Goal: Find specific page/section: Find specific page/section

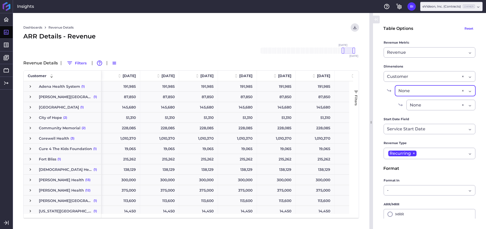
click at [447, 91] on div "None" at bounding box center [428, 91] width 61 height 6
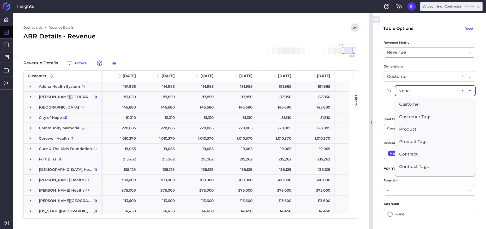
scroll to position [22, 0]
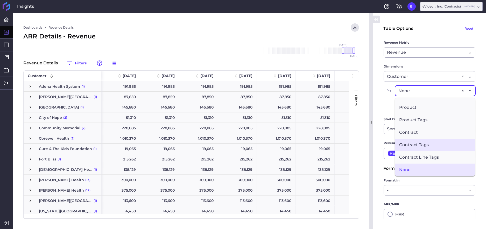
click at [440, 146] on span "Contract Tags" at bounding box center [435, 144] width 80 height 12
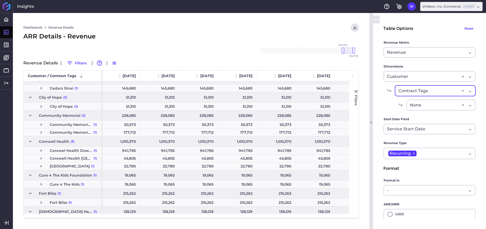
scroll to position [45, 0]
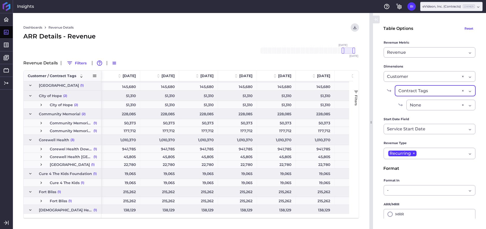
click at [94, 75] on span at bounding box center [94, 75] width 5 height 5
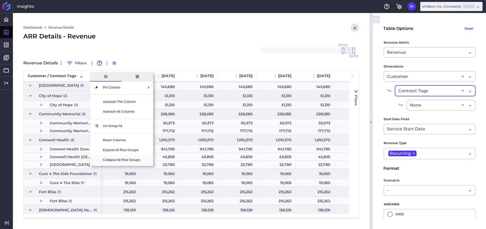
click at [125, 160] on span "Collapse All Row Groups" at bounding box center [122, 160] width 46 height 10
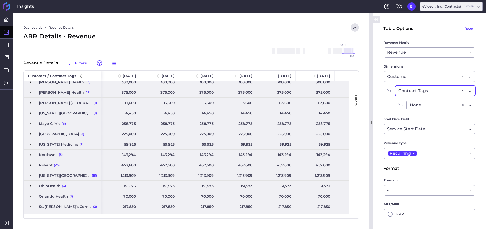
scroll to position [0, 0]
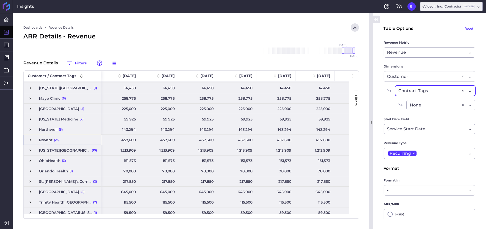
click at [30, 140] on span "Press SPACE to select this row." at bounding box center [30, 139] width 5 height 5
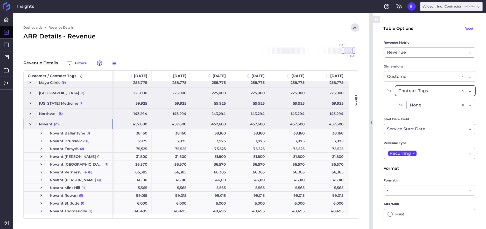
scroll to position [148, 0]
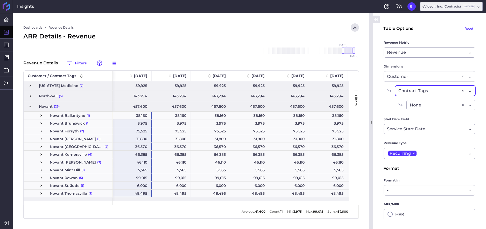
drag, startPoint x: 132, startPoint y: 115, endPoint x: 133, endPoint y: 193, distance: 78.5
click at [133, 193] on div "215,262 215,262 215,262 215,262 215,262 215,262 215,262 215,262 138,129 138,129…" at bounding box center [347, 176] width 469 height 502
click at [39, 154] on span "Press SPACE to select this row." at bounding box center [41, 154] width 5 height 5
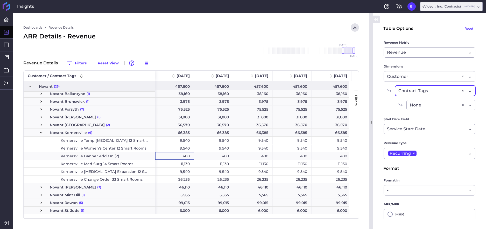
click at [189, 155] on div "400" at bounding box center [174, 156] width 39 height 8
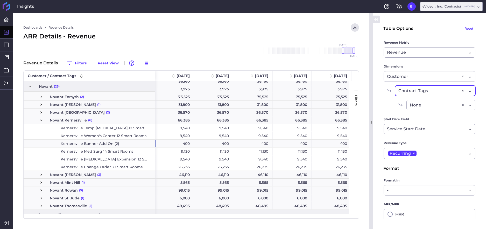
click at [42, 190] on span "Press SPACE to select this row." at bounding box center [41, 190] width 5 height 5
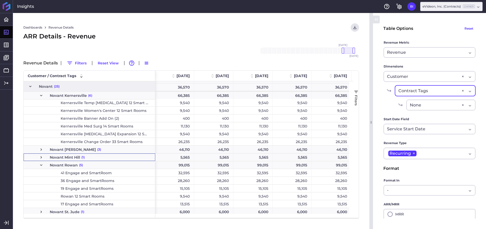
click at [39, 158] on span "Press SPACE to select this row." at bounding box center [41, 157] width 5 height 5
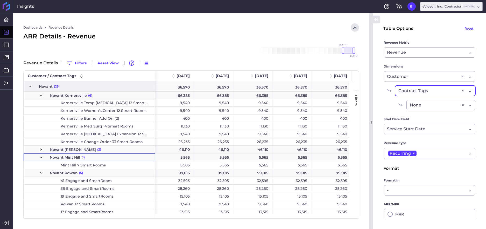
click at [40, 151] on span "Press SPACE to select this row." at bounding box center [41, 149] width 5 height 5
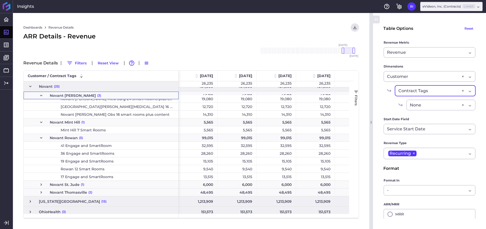
click at [39, 184] on span "Novant St. Jude (1)" at bounding box center [101, 184] width 146 height 7
click at [40, 184] on span "Press SPACE to select this row." at bounding box center [41, 184] width 5 height 5
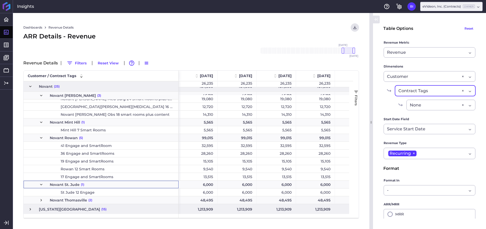
click at [41, 200] on span "Press SPACE to select this row." at bounding box center [41, 199] width 5 height 5
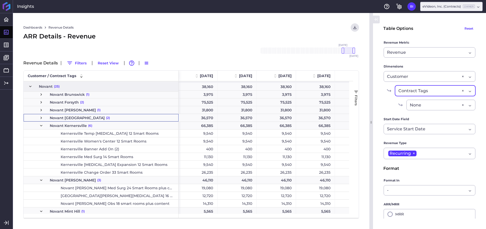
click at [42, 118] on span "Press SPACE to select this row." at bounding box center [41, 117] width 5 height 5
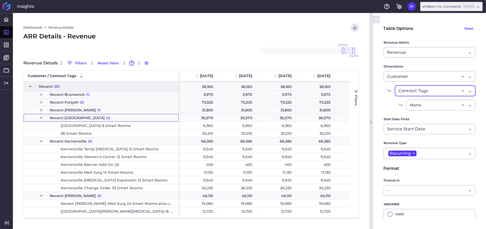
click at [41, 110] on span "Press SPACE to select this row." at bounding box center [41, 110] width 5 height 5
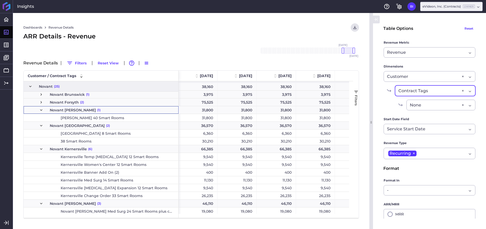
click at [40, 103] on span "Press SPACE to select this row." at bounding box center [41, 102] width 5 height 5
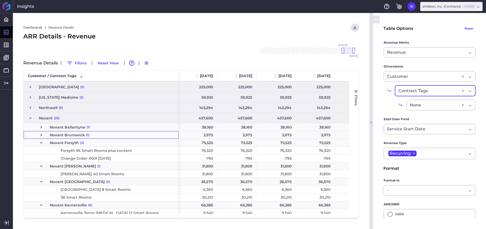
click at [41, 134] on span "Press SPACE to select this row." at bounding box center [41, 134] width 5 height 5
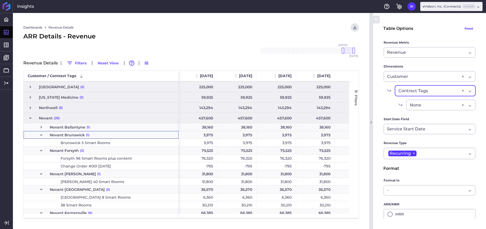
click at [41, 126] on span "Press SPACE to select this row." at bounding box center [41, 127] width 5 height 5
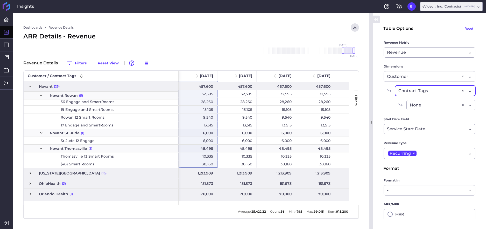
drag, startPoint x: 200, startPoint y: 97, endPoint x: 202, endPoint y: 165, distance: 67.9
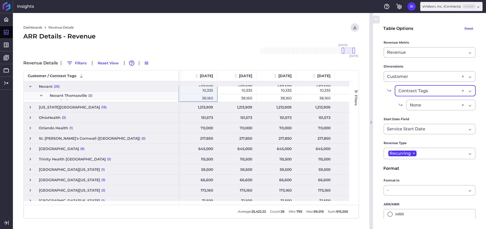
click at [30, 107] on span "Press SPACE to select this row." at bounding box center [30, 107] width 5 height 5
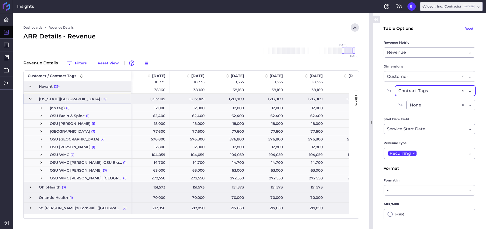
scroll to position [453, 0]
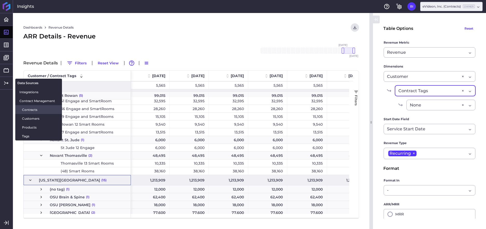
click at [41, 106] on link "Contracts" at bounding box center [38, 109] width 47 height 9
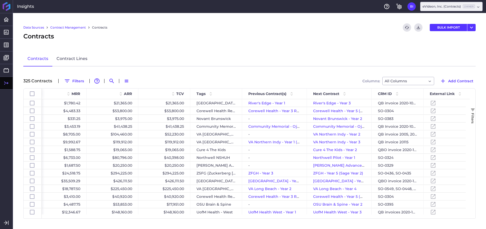
scroll to position [0, 416]
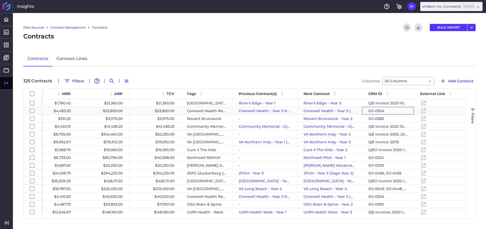
drag, startPoint x: 387, startPoint y: 110, endPoint x: 371, endPoint y: 112, distance: 16.4
click at [371, 112] on div "SO-0304" at bounding box center [388, 111] width 52 height 8
checkbox input "false"
checkbox input "true"
checkbox input "false"
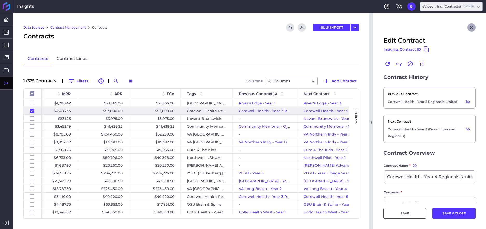
click at [470, 26] on icon "Close" at bounding box center [471, 27] width 6 height 6
checkbox input "false"
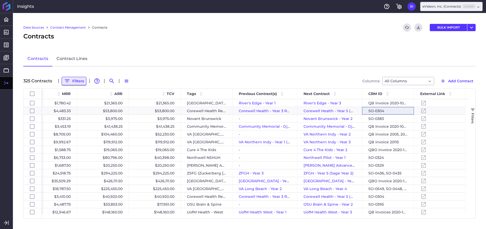
click at [75, 82] on button "Filters" at bounding box center [74, 81] width 25 height 8
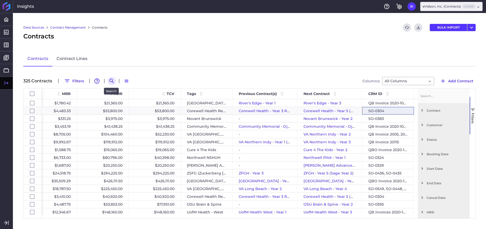
click at [109, 80] on icon "Search by" at bounding box center [112, 81] width 6 height 6
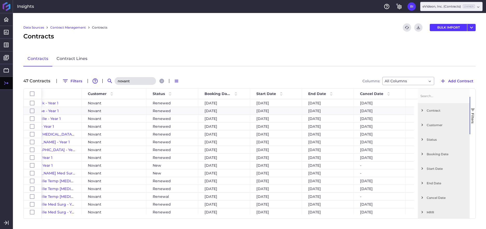
scroll to position [0, 13]
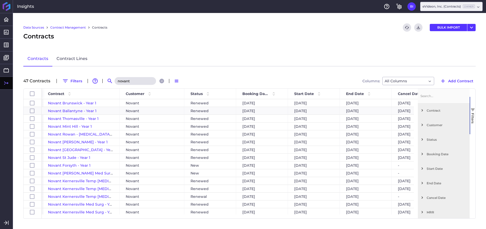
type input "novant"
click at [473, 108] on span "button" at bounding box center [472, 109] width 5 height 5
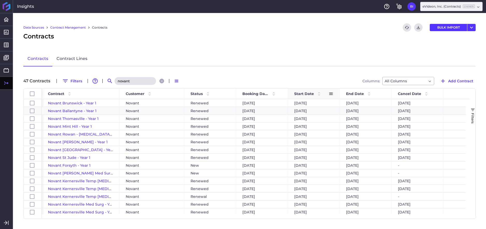
click at [305, 92] on span "Start Date" at bounding box center [304, 93] width 20 height 5
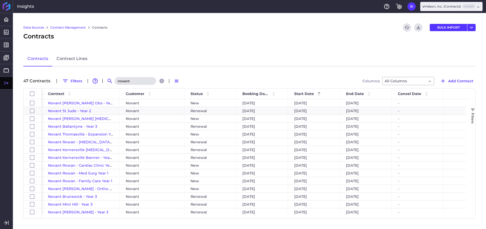
click at [471, 112] on button "Filters" at bounding box center [473, 115] width 6 height 37
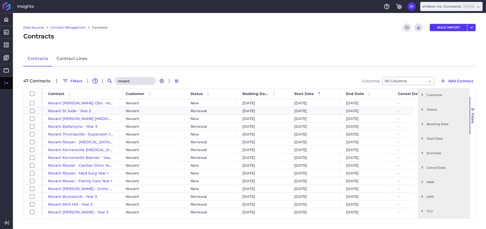
scroll to position [31, 0]
click at [423, 136] on span "Filter List 12 Filters" at bounding box center [422, 136] width 5 height 5
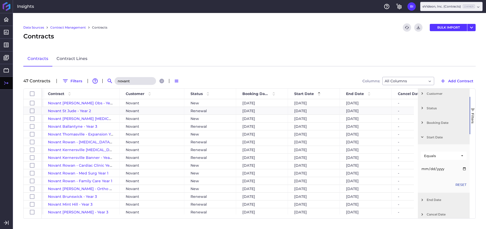
click at [448, 155] on div "Equals" at bounding box center [442, 155] width 36 height 4
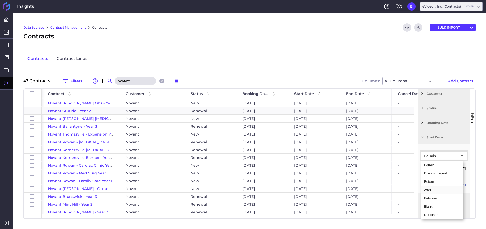
click at [441, 191] on div "After" at bounding box center [442, 190] width 42 height 8
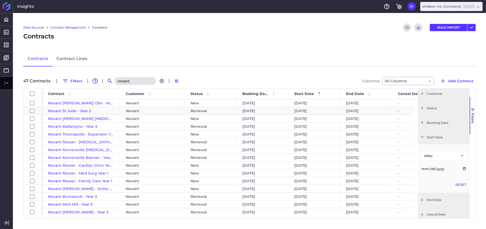
drag, startPoint x: 451, startPoint y: 167, endPoint x: 447, endPoint y: 168, distance: 3.8
click at [451, 167] on input "Filter List 12 Filters" at bounding box center [444, 168] width 46 height 10
click at [447, 168] on input "Filter List 12 Filters" at bounding box center [444, 168] width 46 height 10
click at [459, 168] on input "Filter List 12 Filters" at bounding box center [444, 168] width 46 height 10
type input "[DATE]"
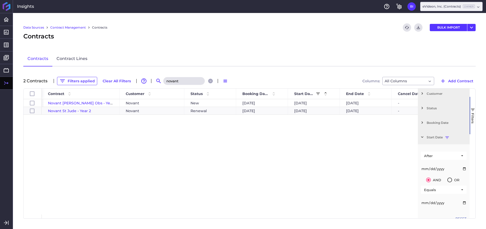
click at [315, 135] on div "Novant [PERSON_NAME] Obs - Year 1 Novant New [DATE] [DATE] [DATE] - $1,192.50 N…" at bounding box center [230, 156] width 376 height 115
click at [473, 106] on button "Filters" at bounding box center [473, 115] width 6 height 37
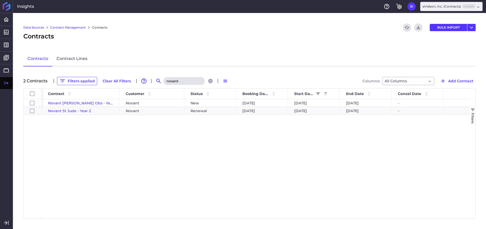
click at [473, 113] on span "Filters" at bounding box center [473, 118] width 4 height 11
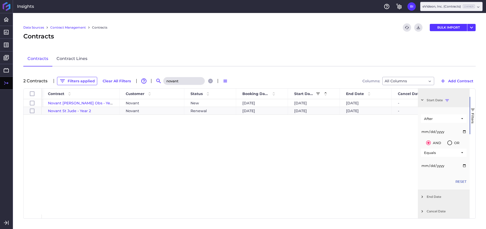
scroll to position [70, 0]
click at [458, 176] on div "Reset" at bounding box center [444, 179] width 52 height 13
click at [460, 179] on button "Reset" at bounding box center [460, 179] width 11 height 5
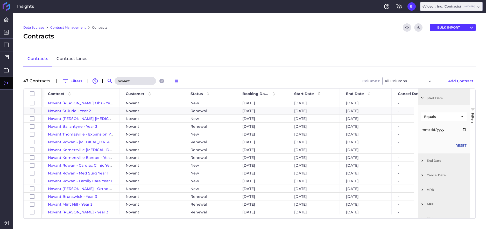
click at [474, 105] on button "Filters" at bounding box center [473, 115] width 6 height 37
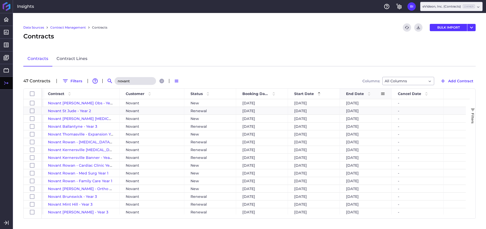
click at [347, 93] on span "End Date" at bounding box center [355, 93] width 18 height 5
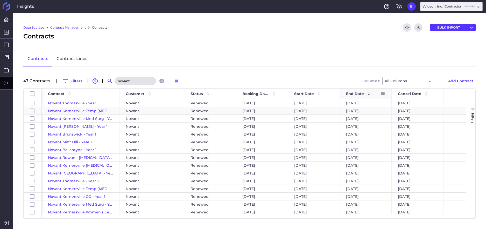
click at [347, 93] on span "End Date" at bounding box center [355, 93] width 18 height 5
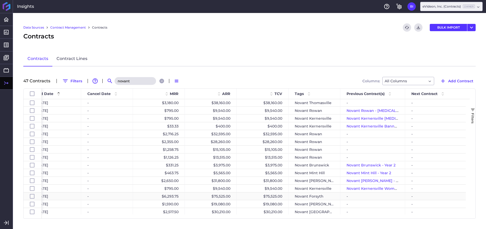
click at [349, 196] on div "-" at bounding box center [372, 196] width 65 height 8
checkbox input "false"
checkbox input "true"
checkbox input "false"
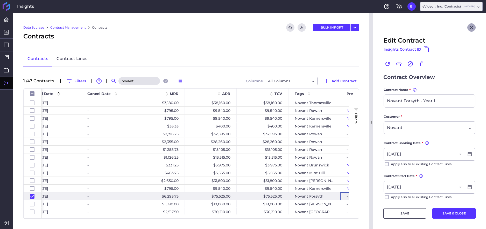
click at [470, 27] on icon "Close" at bounding box center [471, 27] width 6 height 6
checkbox input "false"
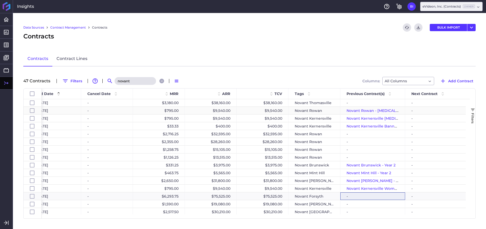
click at [380, 110] on span "Novant Rowan - [MEDICAL_DATA] Year 2" at bounding box center [383, 110] width 75 height 5
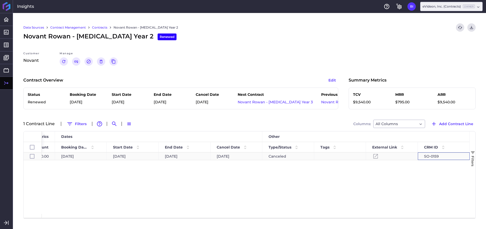
drag, startPoint x: 424, startPoint y: 160, endPoint x: 434, endPoint y: 159, distance: 10.2
click at [434, 159] on div "SO-0159" at bounding box center [444, 156] width 52 height 8
checkbox input "true"
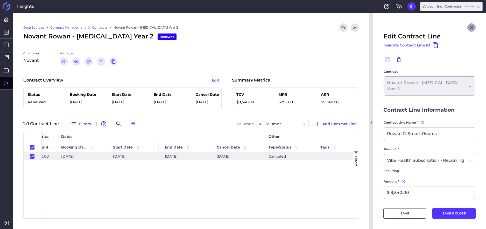
click at [470, 27] on icon "Close" at bounding box center [472, 28] width 4 height 4
checkbox input "false"
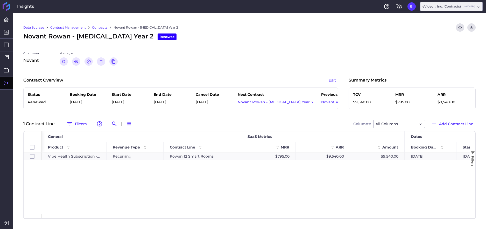
click at [100, 26] on link "Contracts" at bounding box center [99, 27] width 15 height 5
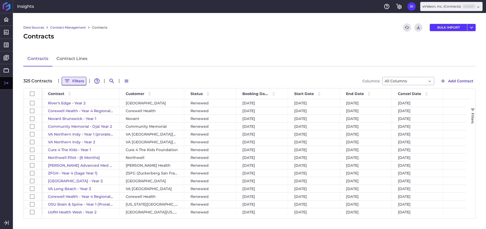
click at [70, 80] on button "Filters" at bounding box center [74, 81] width 25 height 8
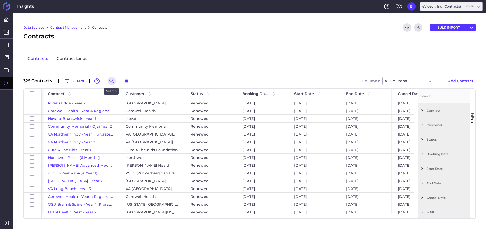
click at [109, 80] on icon "Search by" at bounding box center [111, 81] width 4 height 4
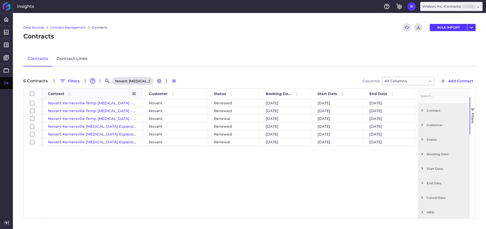
drag, startPoint x: 119, startPoint y: 95, endPoint x: 142, endPoint y: 93, distance: 23.4
click at [142, 93] on div at bounding box center [142, 93] width 2 height 10
click at [473, 125] on button "Filters" at bounding box center [473, 115] width 6 height 37
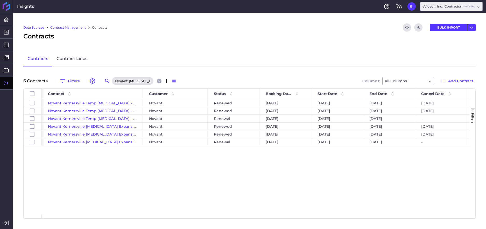
click at [145, 81] on input "Novant [MEDICAL_DATA] Ker" at bounding box center [132, 81] width 41 height 8
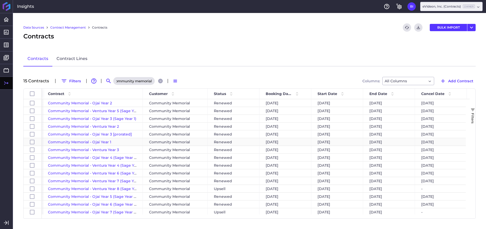
scroll to position [2, 0]
type input "community memorial"
click at [472, 120] on span "Filters" at bounding box center [473, 118] width 4 height 11
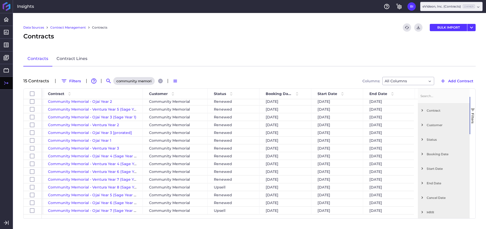
click at [472, 124] on button "Filters" at bounding box center [473, 115] width 6 height 37
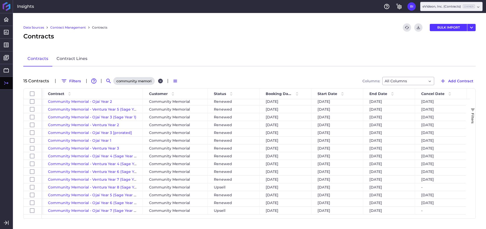
click at [159, 81] on icon "Close search" at bounding box center [160, 80] width 3 height 3
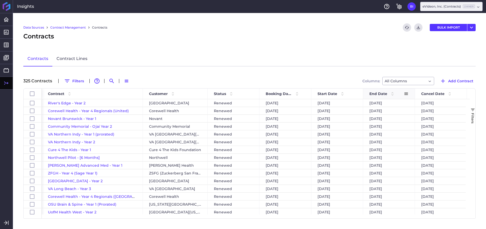
click at [379, 92] on span "End Date" at bounding box center [378, 93] width 18 height 5
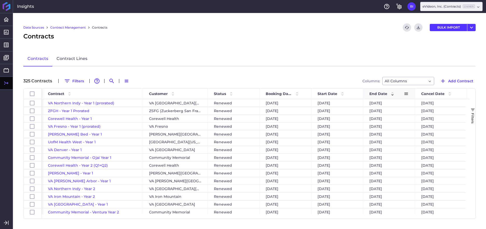
click at [379, 92] on span "End Date" at bounding box center [378, 93] width 18 height 5
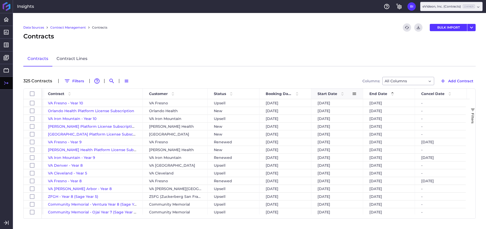
click at [329, 92] on span "Start Date" at bounding box center [327, 93] width 20 height 5
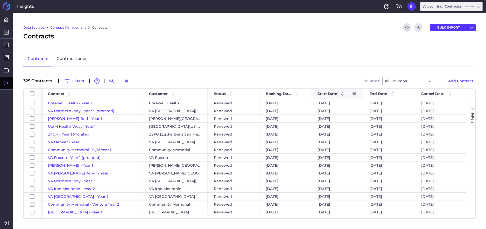
click at [329, 92] on span "Start Date" at bounding box center [327, 93] width 20 height 5
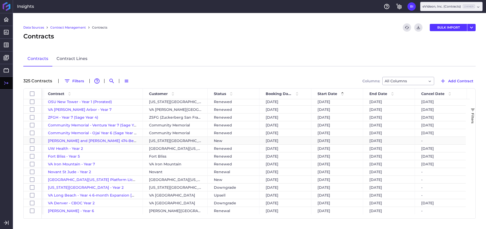
scroll to position [183, 0]
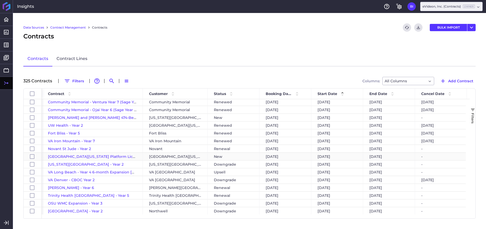
click at [430, 165] on div "-" at bounding box center [441, 164] width 52 height 8
checkbox input "false"
checkbox input "true"
checkbox input "false"
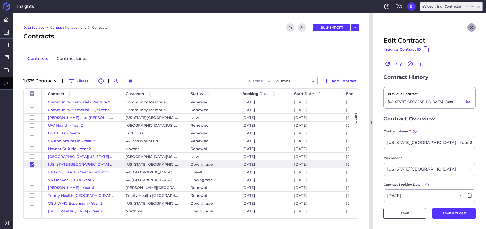
click at [468, 27] on icon "Close" at bounding box center [471, 27] width 6 height 6
checkbox input "false"
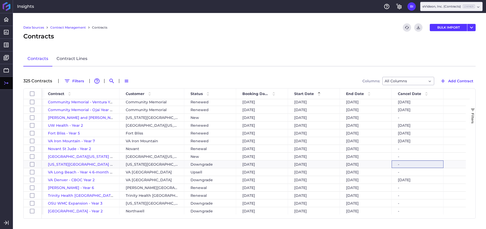
click at [474, 123] on span "Filters" at bounding box center [473, 118] width 4 height 11
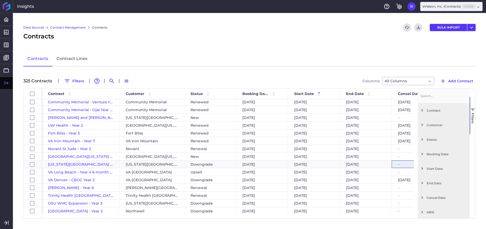
click at [431, 167] on span "Start Date" at bounding box center [446, 168] width 41 height 4
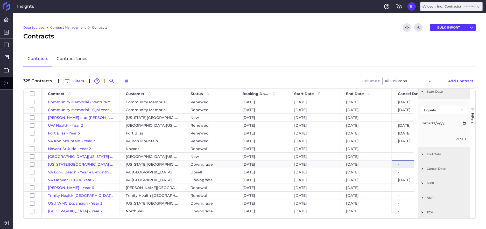
click at [436, 109] on div "Equals" at bounding box center [442, 110] width 36 height 4
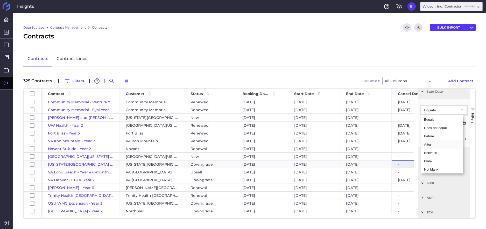
click at [438, 145] on div "After" at bounding box center [442, 144] width 42 height 8
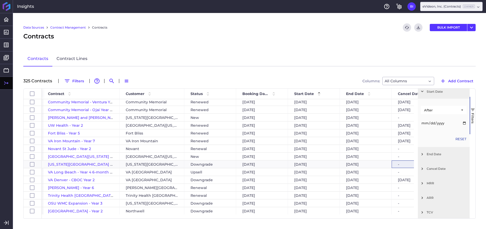
click at [436, 124] on input "Filter List 12 Filters" at bounding box center [444, 123] width 46 height 10
click at [460, 122] on input "Filter List 12 Filters" at bounding box center [444, 123] width 46 height 10
type input "[DATE]"
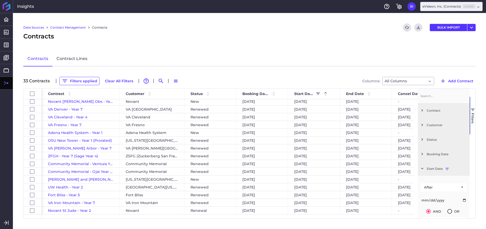
click at [429, 140] on span "Status" at bounding box center [446, 139] width 41 height 4
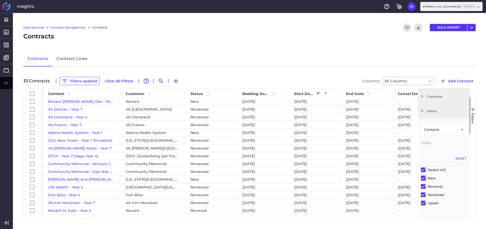
click at [423, 177] on input "Filter List" at bounding box center [423, 177] width 5 height 5
checkbox input "false"
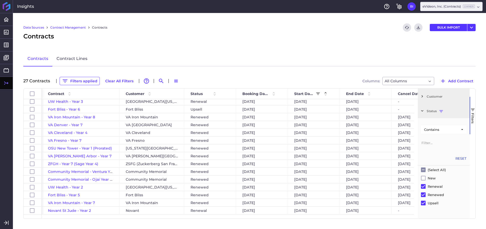
click at [472, 121] on span "Filters" at bounding box center [473, 118] width 4 height 11
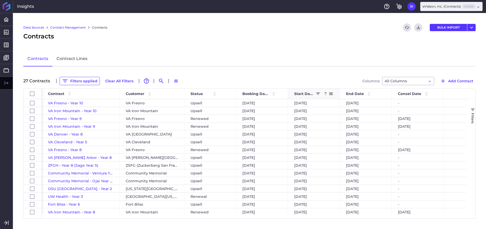
click at [302, 92] on span "Start Date" at bounding box center [303, 93] width 19 height 5
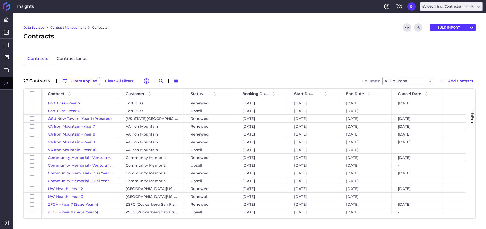
click at [473, 109] on span "button" at bounding box center [472, 109] width 5 height 5
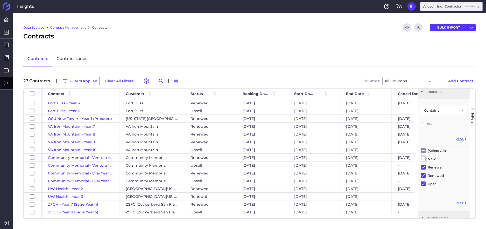
click at [424, 159] on input "Filter List" at bounding box center [423, 158] width 5 height 5
checkbox input "true"
click at [474, 119] on span "Filters" at bounding box center [473, 118] width 4 height 11
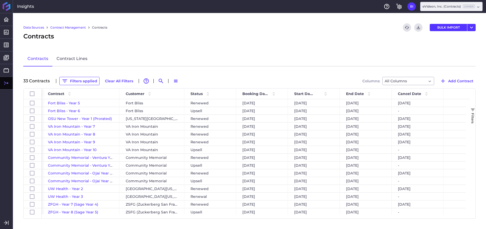
click at [474, 122] on span "Filters" at bounding box center [473, 118] width 4 height 11
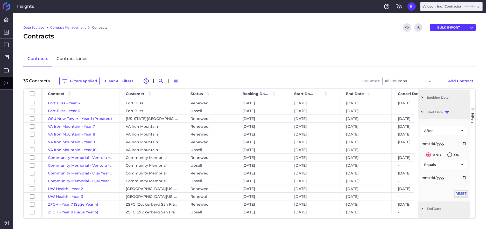
click at [456, 193] on button "Reset" at bounding box center [460, 193] width 11 height 5
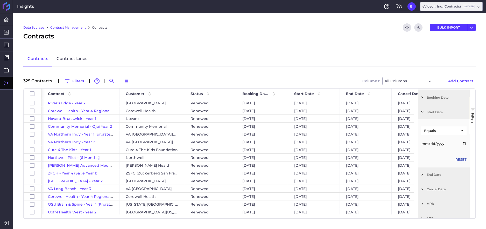
click at [473, 123] on span "Filters" at bounding box center [473, 118] width 4 height 11
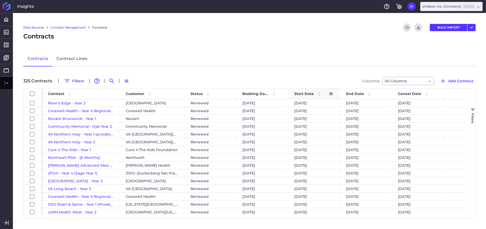
click at [310, 95] on span "Start Date" at bounding box center [304, 93] width 20 height 5
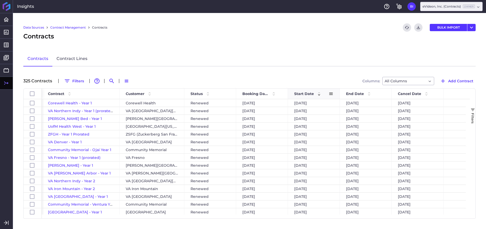
click at [310, 95] on span "Start Date" at bounding box center [304, 93] width 20 height 5
